Goal: Task Accomplishment & Management: Use online tool/utility

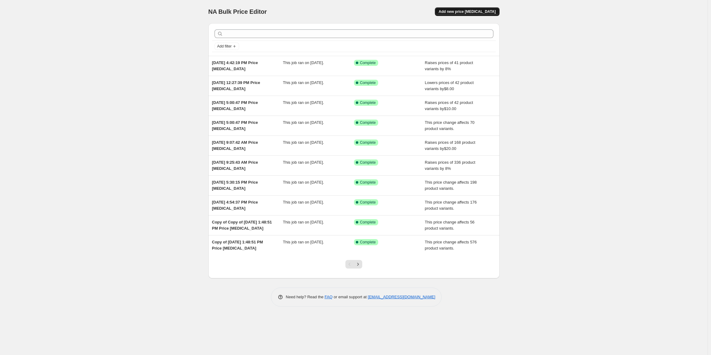
click at [482, 11] on span "Add new price [MEDICAL_DATA]" at bounding box center [466, 11] width 57 height 5
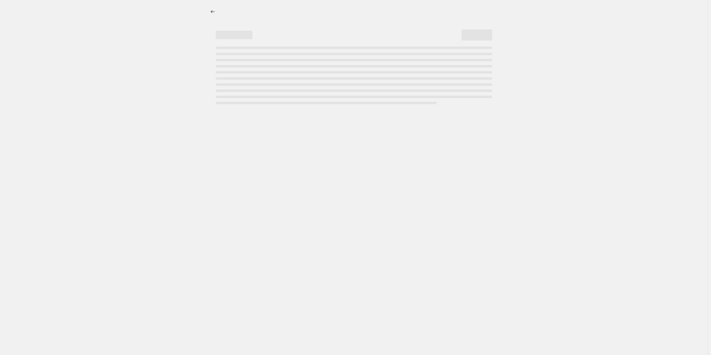
select select "percentage"
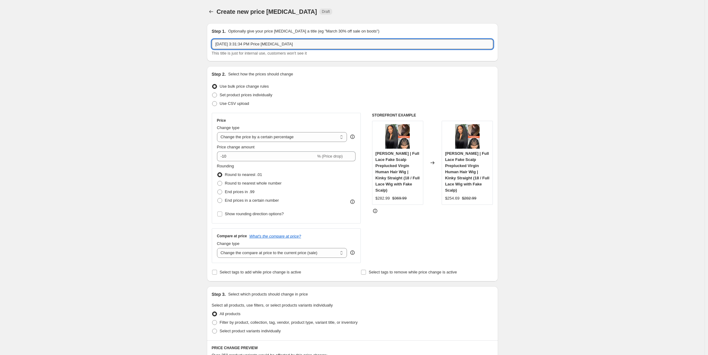
click at [306, 44] on input "[DATE] 3:31:34 PM Price [MEDICAL_DATA]" at bounding box center [352, 44] width 281 height 10
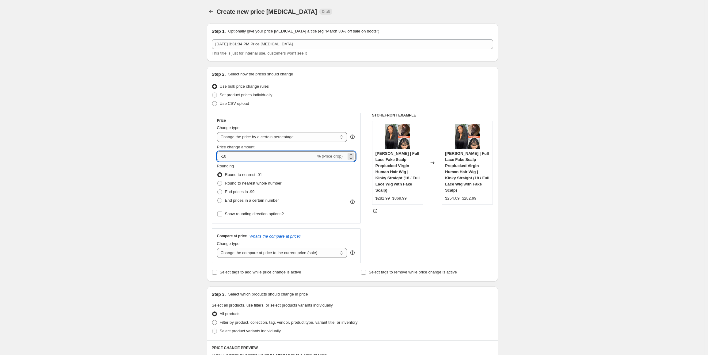
drag, startPoint x: 227, startPoint y: 156, endPoint x: 221, endPoint y: 157, distance: 5.8
click at [221, 157] on input "-10" at bounding box center [266, 156] width 99 height 10
type input "8"
click at [220, 191] on span at bounding box center [219, 191] width 5 height 5
click at [217, 190] on input "End prices in .99" at bounding box center [217, 189] width 0 height 0
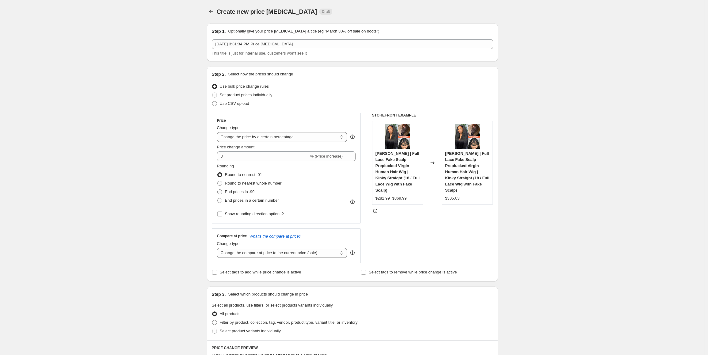
radio input "true"
click at [297, 254] on select "Change the compare at price to the current price (sale) Change the compare at p…" at bounding box center [282, 253] width 130 height 10
select select "percentage"
click at [218, 248] on select "Change the compare at price to the current price (sale) Change the compare at p…" at bounding box center [282, 253] width 130 height 10
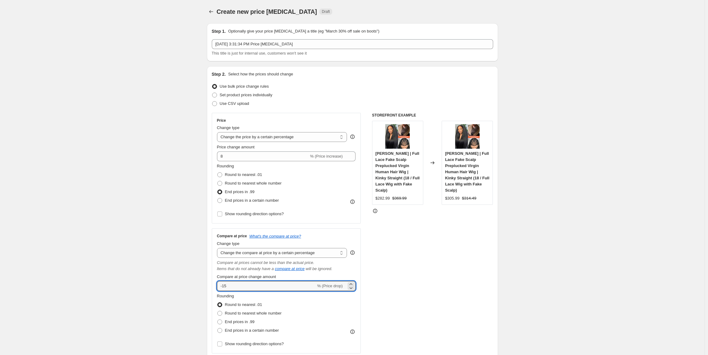
drag, startPoint x: 234, startPoint y: 285, endPoint x: 202, endPoint y: 288, distance: 32.9
type input "8"
drag, startPoint x: 222, startPoint y: 320, endPoint x: 234, endPoint y: 319, distance: 12.0
click at [222, 320] on span at bounding box center [219, 321] width 5 height 5
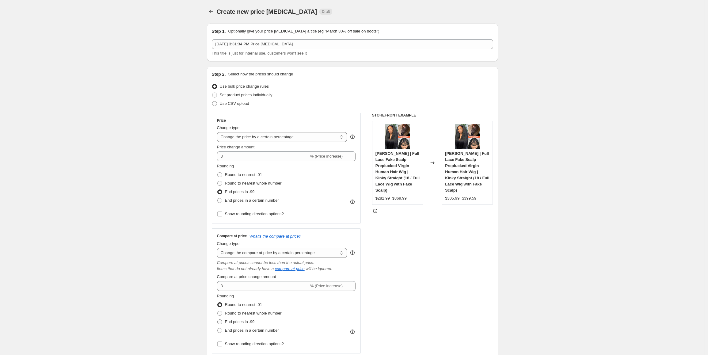
click at [217, 319] on input "End prices in .99" at bounding box center [217, 319] width 0 height 0
radio input "true"
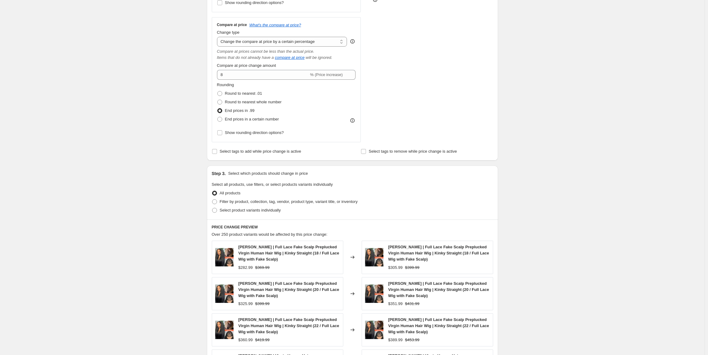
scroll to position [214, 0]
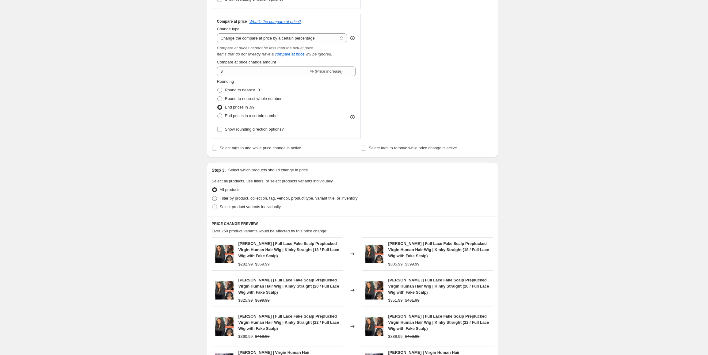
click at [214, 199] on span at bounding box center [214, 198] width 5 height 5
click at [212, 196] on input "Filter by product, collection, tag, vendor, product type, variant title, or inv…" at bounding box center [212, 196] width 0 height 0
radio input "true"
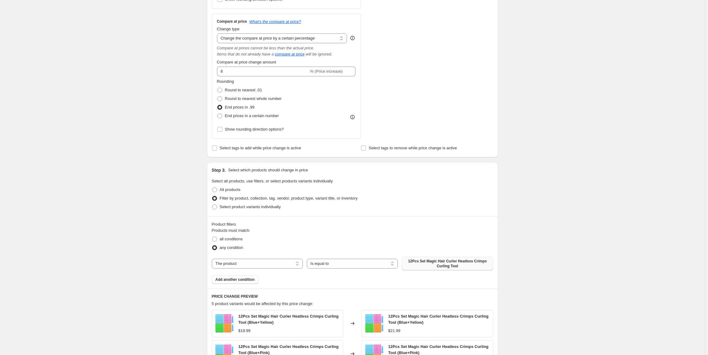
click at [458, 261] on span "12Pcs Set Magic Hair Curler Heatless Crimps Curling Tool" at bounding box center [447, 264] width 84 height 10
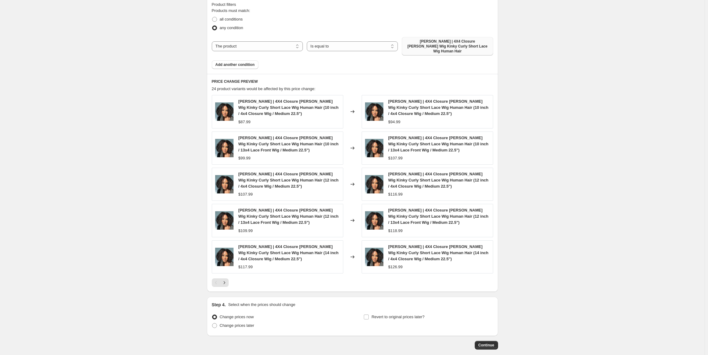
scroll to position [461, 0]
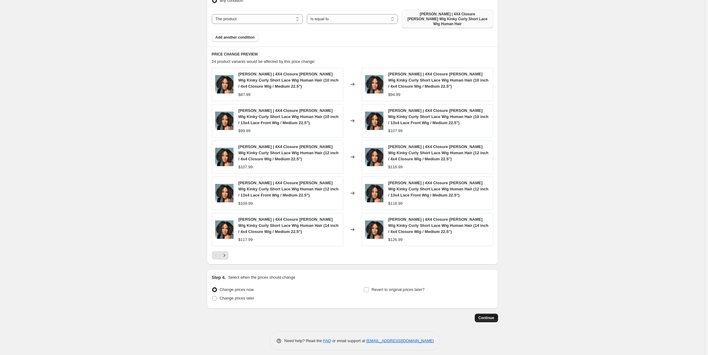
click at [488, 315] on span "Continue" at bounding box center [486, 317] width 16 height 5
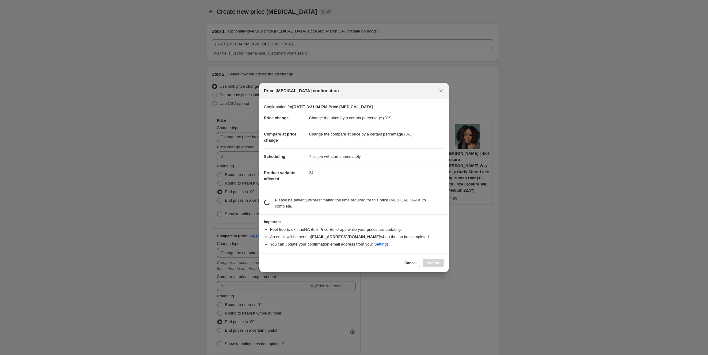
scroll to position [0, 0]
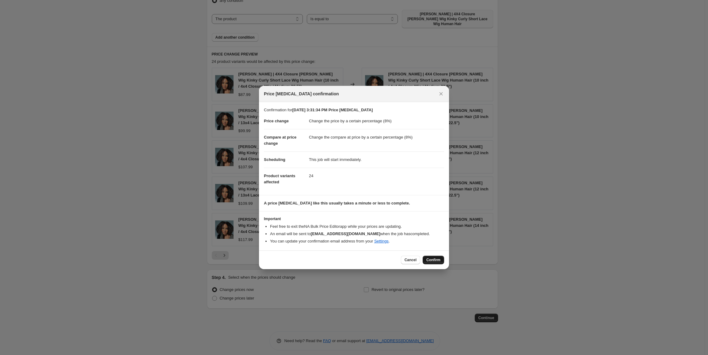
click at [438, 259] on span "Confirm" at bounding box center [433, 259] width 14 height 5
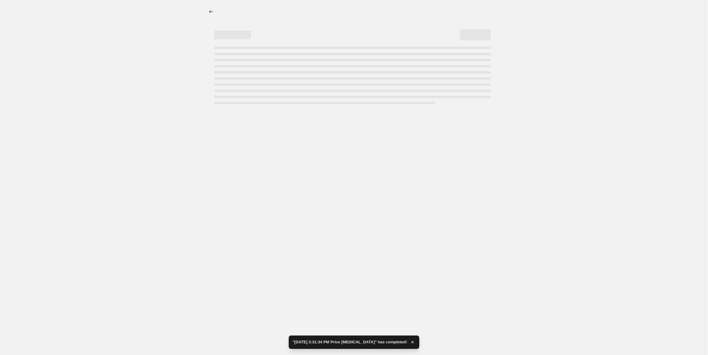
select select "percentage"
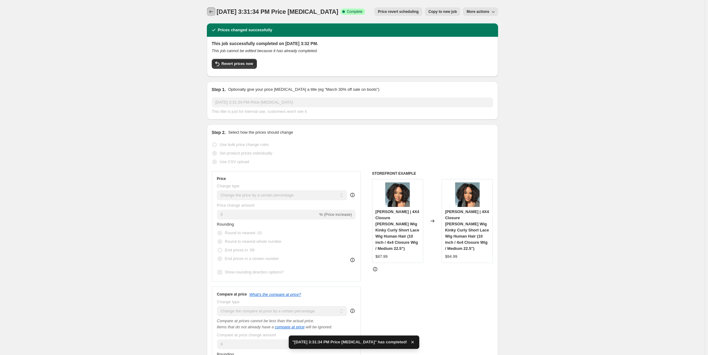
click at [214, 13] on icon "Price change jobs" at bounding box center [211, 12] width 6 height 6
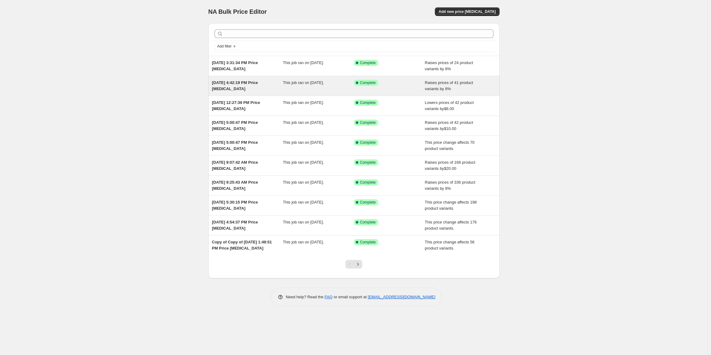
click at [257, 89] on div "[DATE] 4:42:19 PM Price [MEDICAL_DATA]" at bounding box center [247, 86] width 71 height 12
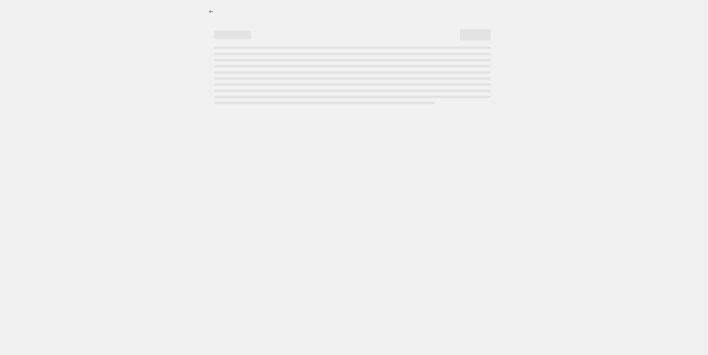
select select "percentage"
select select "no_change"
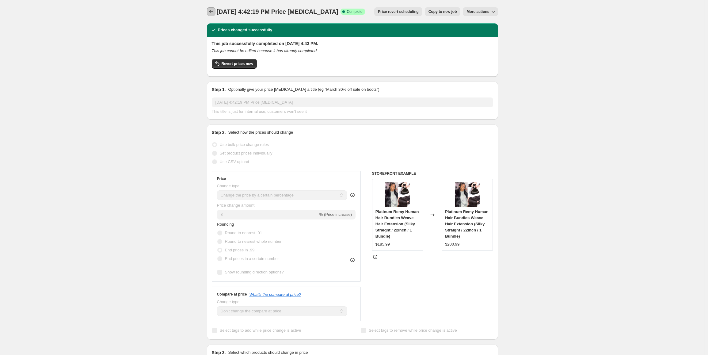
click at [212, 12] on icon "Price change jobs" at bounding box center [211, 12] width 6 height 6
